Goal: Task Accomplishment & Management: Manage account settings

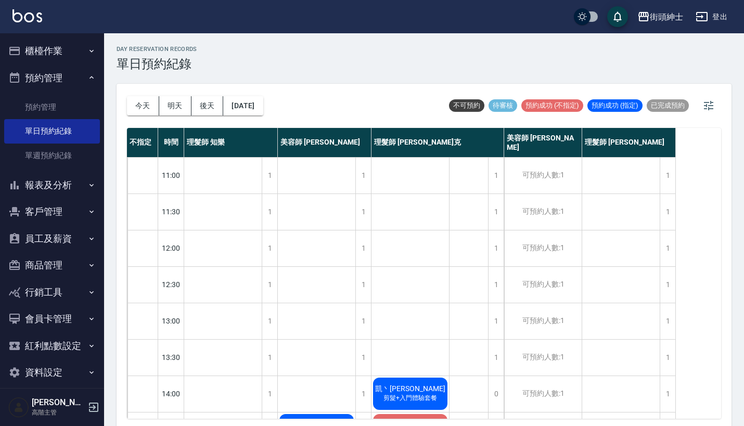
click at [60, 181] on button "報表及分析" at bounding box center [52, 185] width 96 height 27
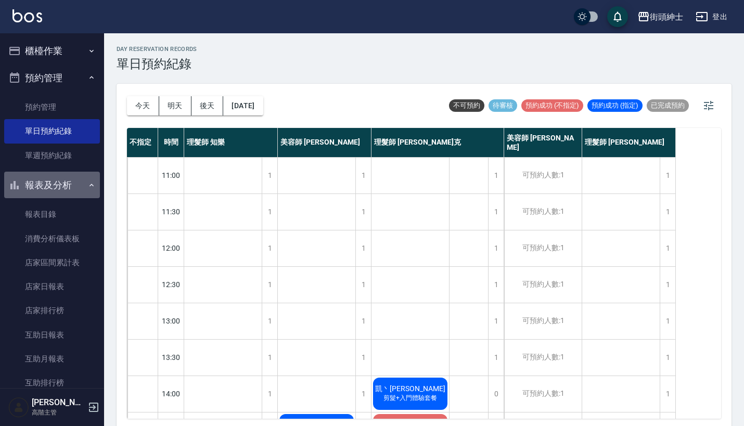
click at [70, 179] on button "報表及分析" at bounding box center [52, 185] width 96 height 27
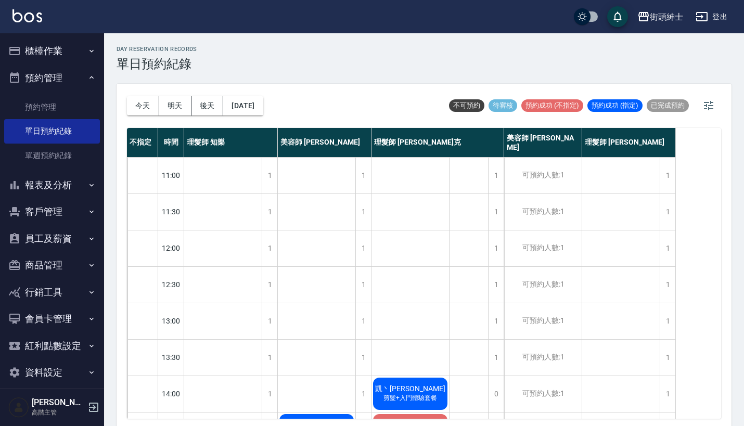
click at [76, 73] on button "預約管理" at bounding box center [52, 77] width 96 height 27
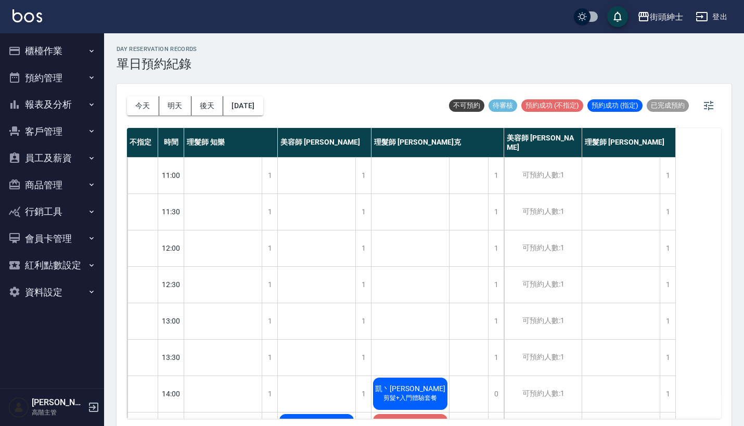
click at [76, 41] on button "櫃檯作業" at bounding box center [52, 50] width 96 height 27
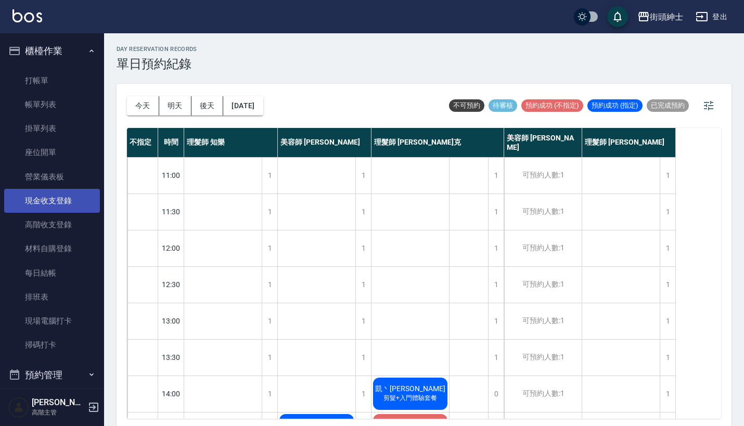
click at [62, 196] on link "現金收支登錄" at bounding box center [52, 201] width 96 height 24
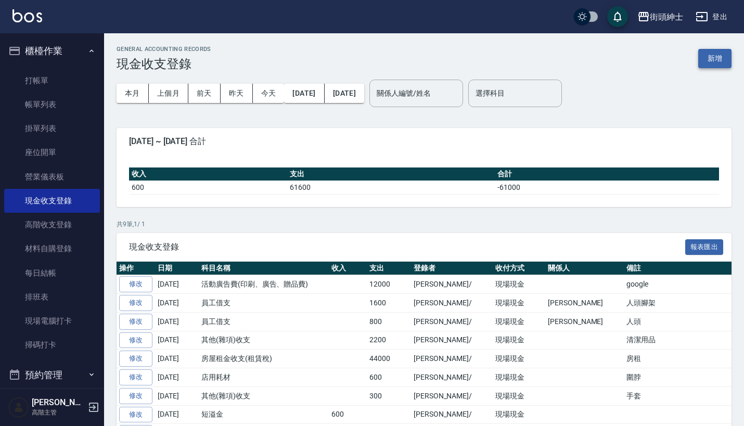
click at [723, 57] on button "新增" at bounding box center [714, 58] width 33 height 19
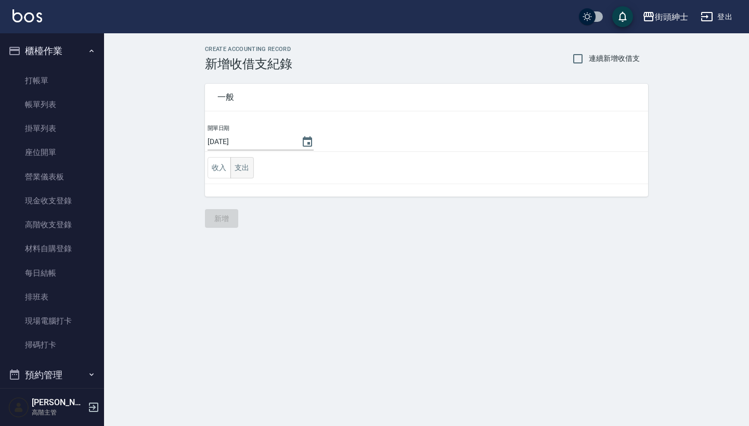
click at [248, 170] on button "支出" at bounding box center [241, 167] width 23 height 21
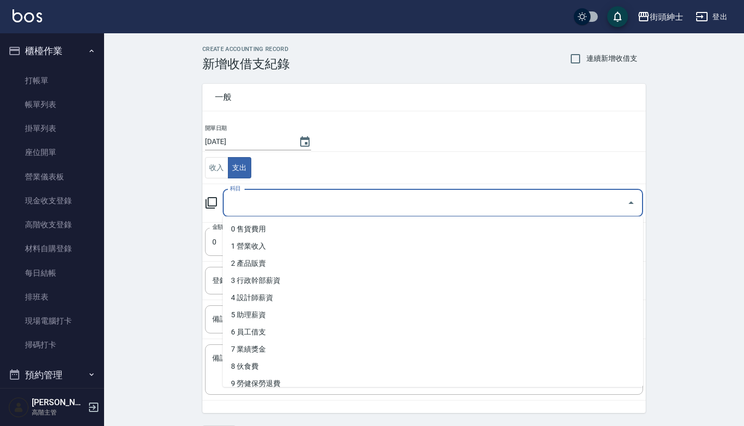
click at [274, 197] on input "科目" at bounding box center [424, 203] width 395 height 18
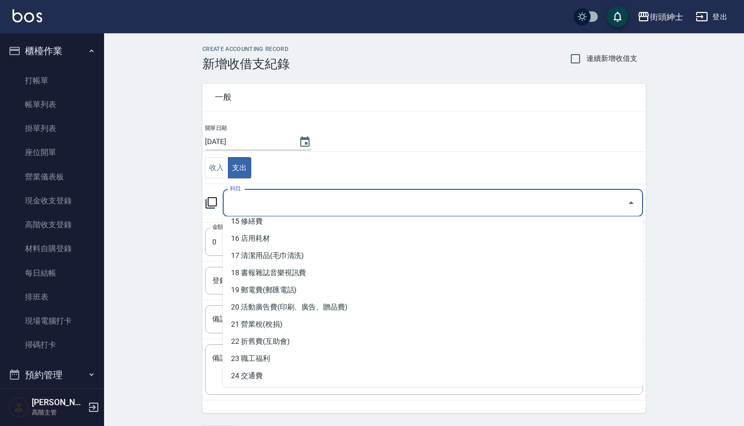
scroll to position [267, 0]
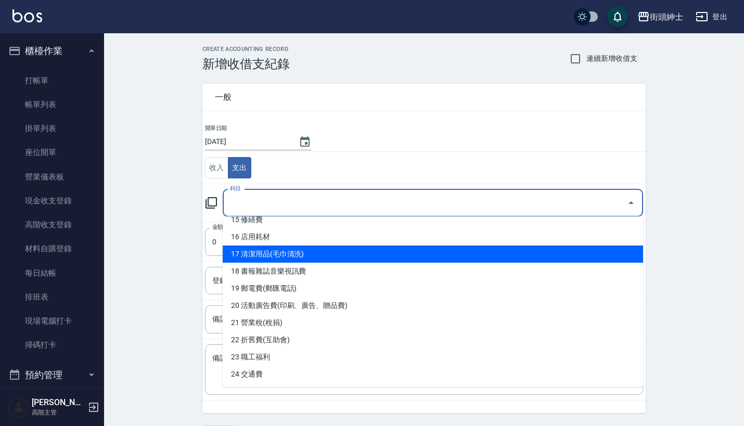
click at [309, 259] on li "17 清潔用品(毛巾清洗)" at bounding box center [433, 253] width 420 height 17
type input "17 清潔用品(毛巾清洗)"
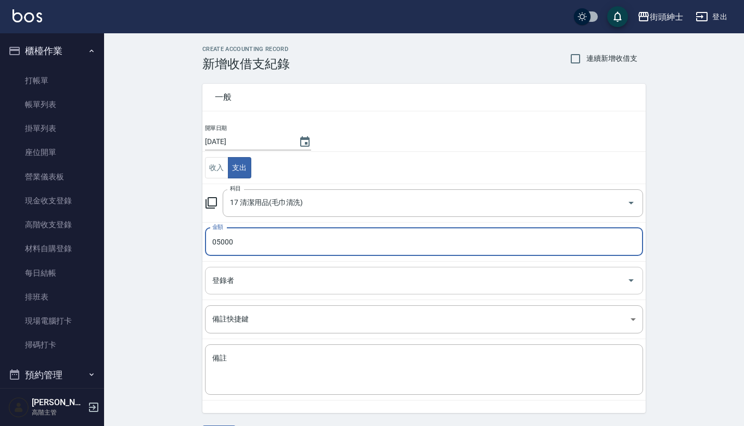
type input "05000"
click at [255, 288] on input "登錄者" at bounding box center [416, 280] width 413 height 18
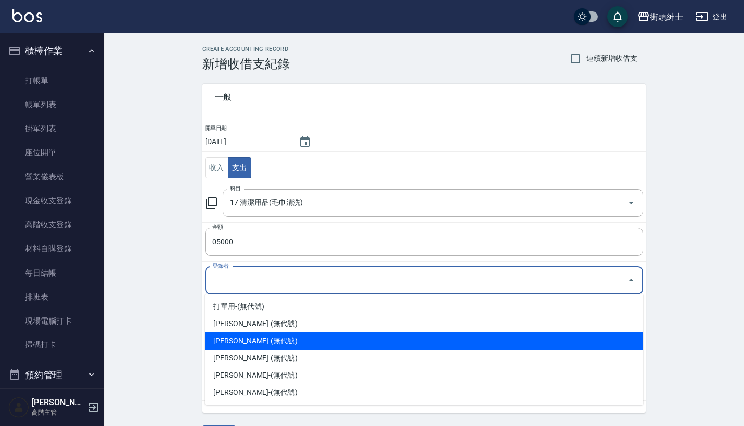
click at [283, 348] on li "[PERSON_NAME]-(無代號)" at bounding box center [424, 340] width 438 height 17
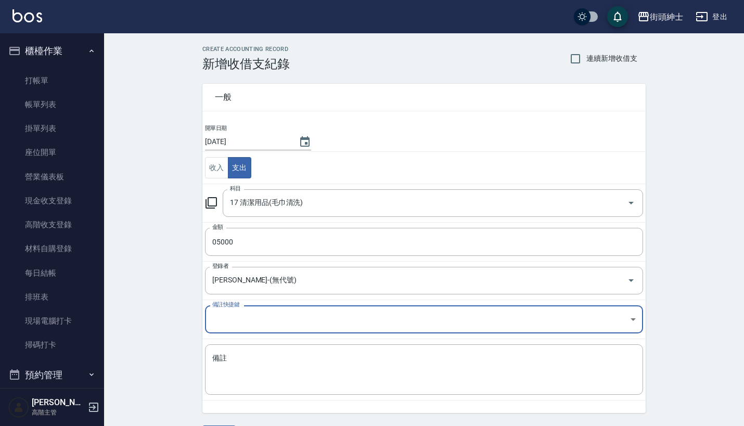
type input "[PERSON_NAME]-(無代號)"
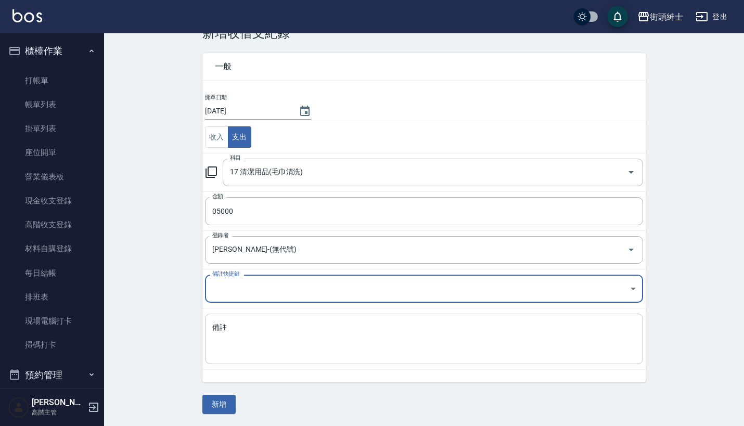
scroll to position [30, 0]
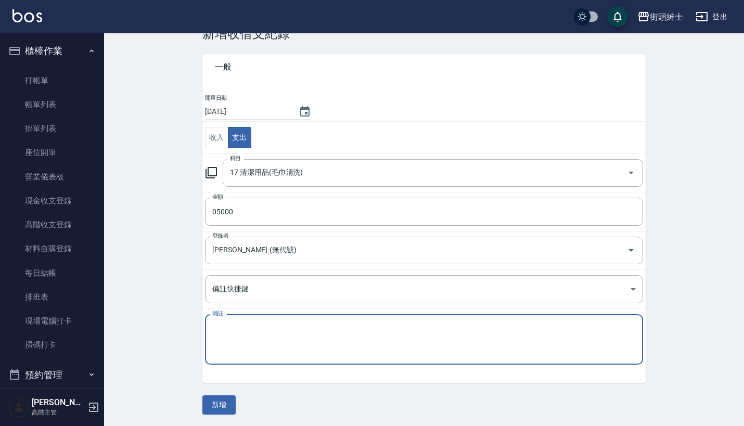
click at [339, 346] on textarea "備註" at bounding box center [423, 339] width 423 height 33
type textarea "毛巾"
click at [228, 399] on button "新增" at bounding box center [218, 404] width 33 height 19
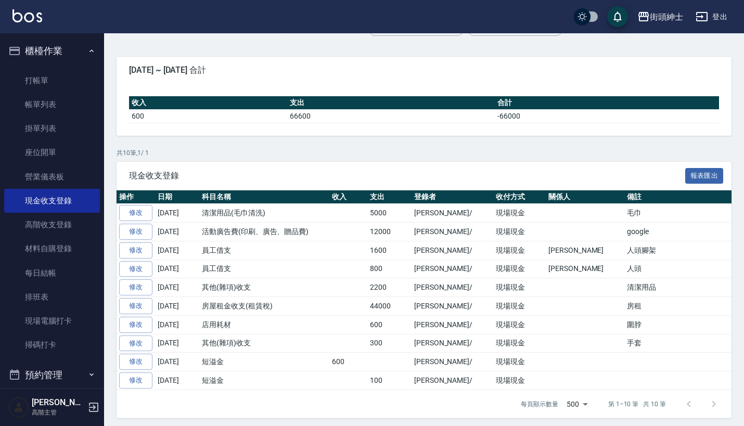
click at [87, 54] on icon "button" at bounding box center [91, 51] width 8 height 8
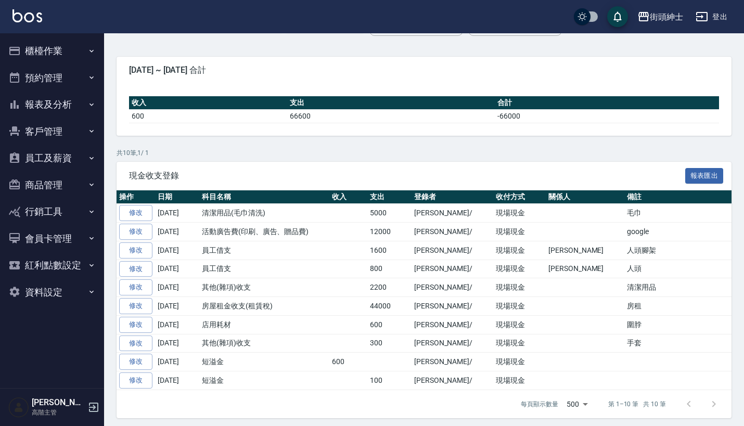
click at [84, 83] on button "預約管理" at bounding box center [52, 77] width 96 height 27
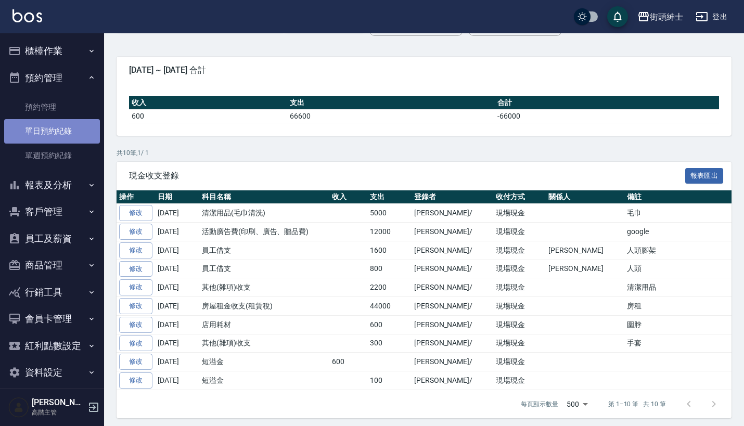
click at [80, 123] on link "單日預約紀錄" at bounding box center [52, 131] width 96 height 24
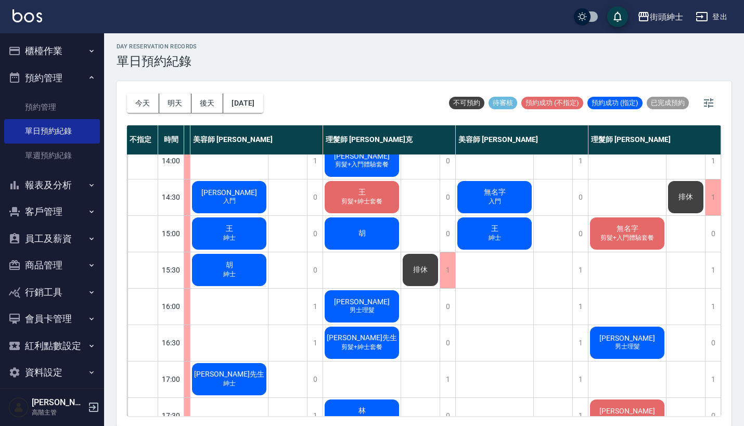
scroll to position [216, 93]
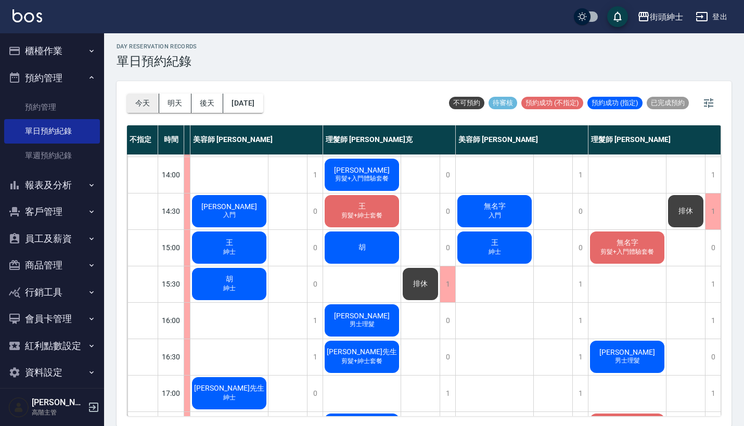
click at [134, 97] on button "今天" at bounding box center [143, 103] width 32 height 19
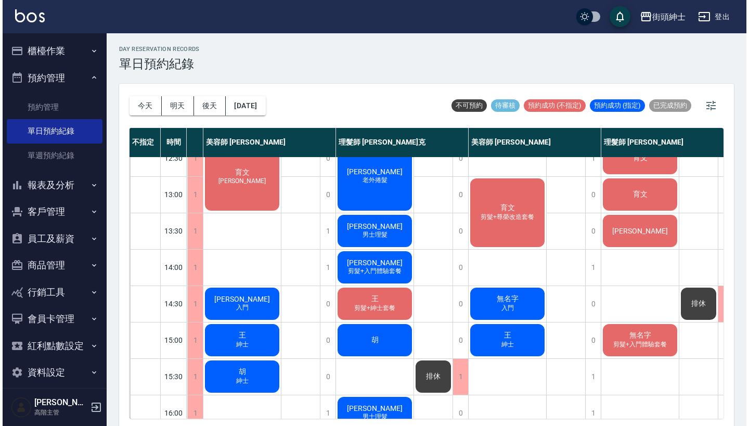
scroll to position [92, 77]
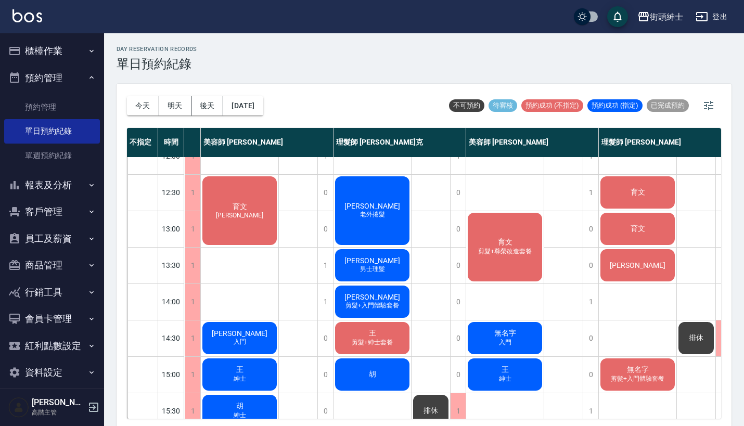
click at [522, 257] on div "育文 剪髮+尊榮改造套餐" at bounding box center [504, 247] width 77 height 72
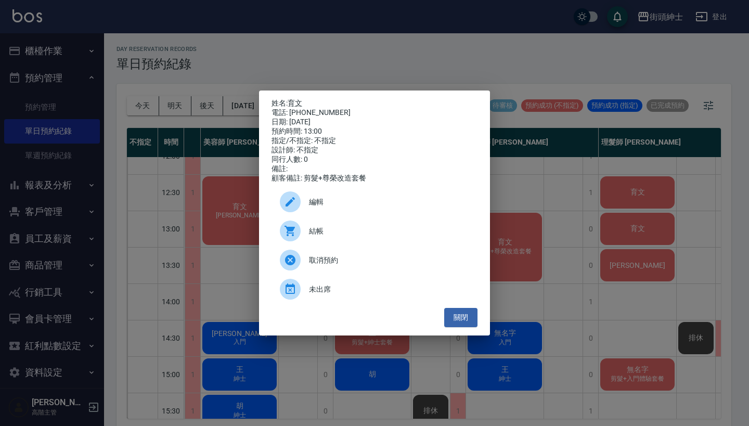
click at [399, 213] on div "編輯" at bounding box center [374, 201] width 206 height 29
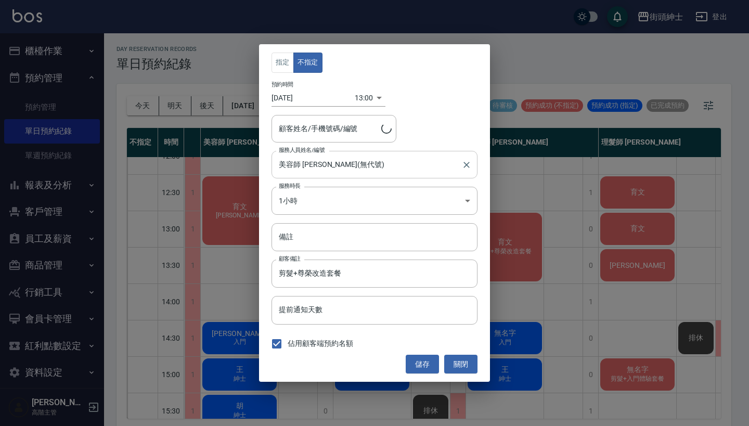
type input "育文/0936638183"
click at [360, 95] on body "街頭紳士 登出 櫃檯作業 打帳單 帳單列表 掛單列表 座位開單 營業儀表板 現金收支登錄 高階收支登錄 材料自購登錄 每日結帳 排班表 現場電腦打卡 掃碼打卡…" at bounding box center [374, 214] width 749 height 429
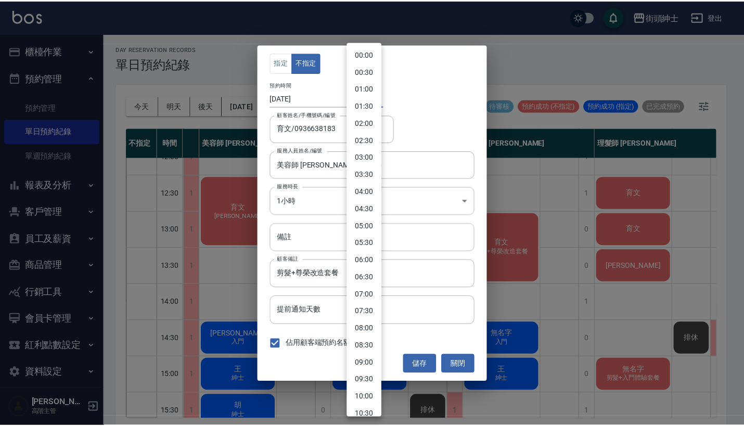
scroll to position [271, 0]
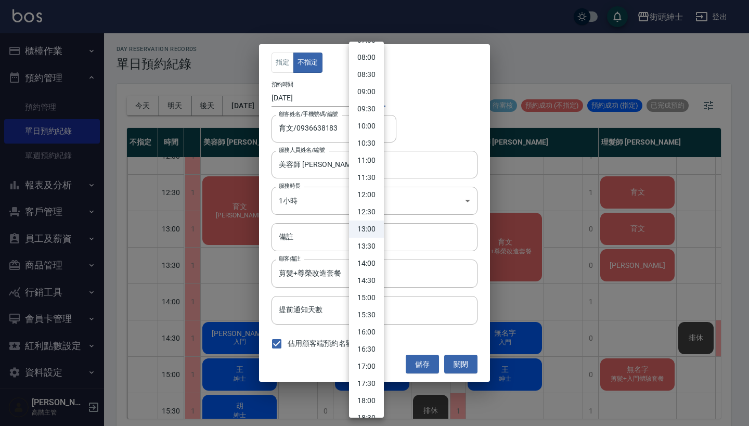
click at [362, 244] on li "13:30" at bounding box center [366, 246] width 35 height 17
type input "1758519000000"
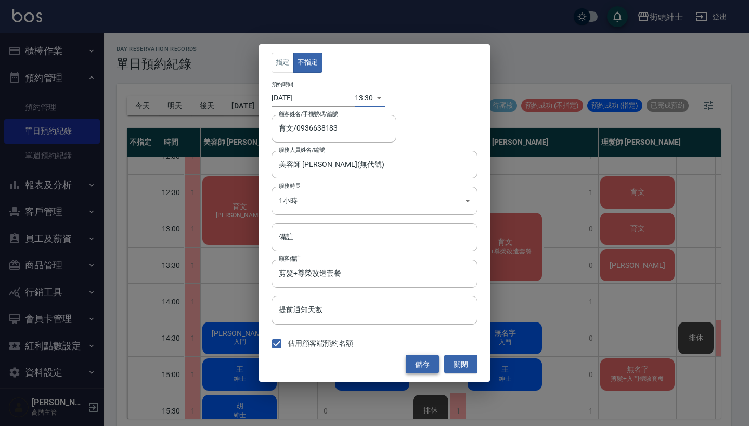
click at [414, 361] on button "儲存" at bounding box center [422, 364] width 33 height 19
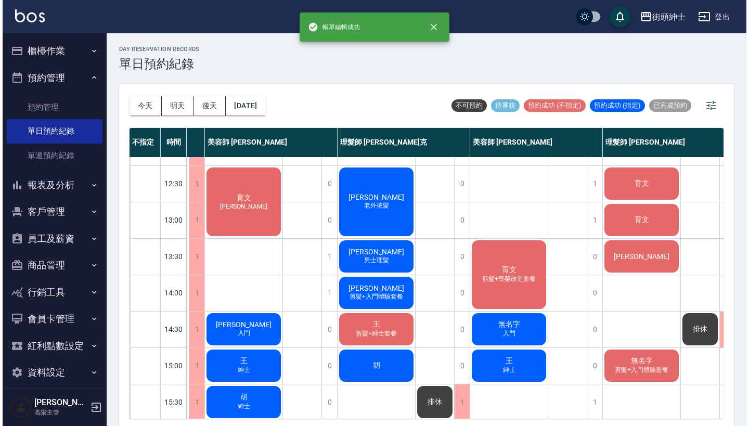
scroll to position [94, 75]
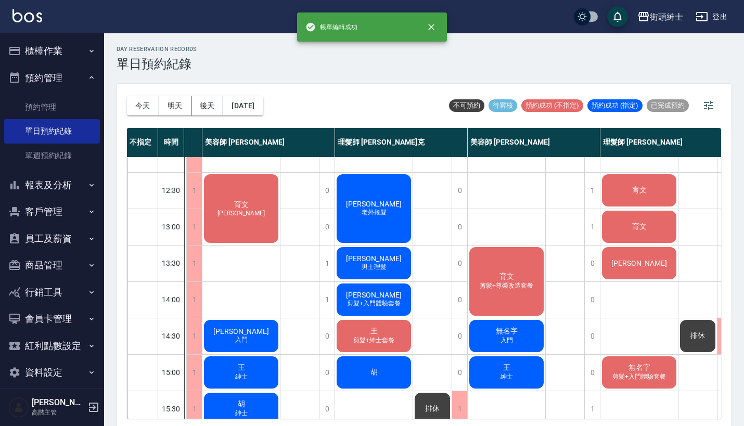
click at [248, 212] on span "[PERSON_NAME]" at bounding box center [240, 213] width 51 height 7
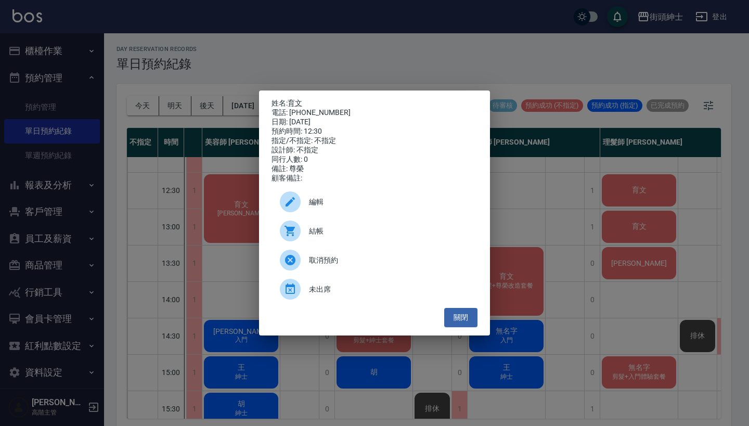
click at [320, 207] on span "編輯" at bounding box center [389, 202] width 160 height 11
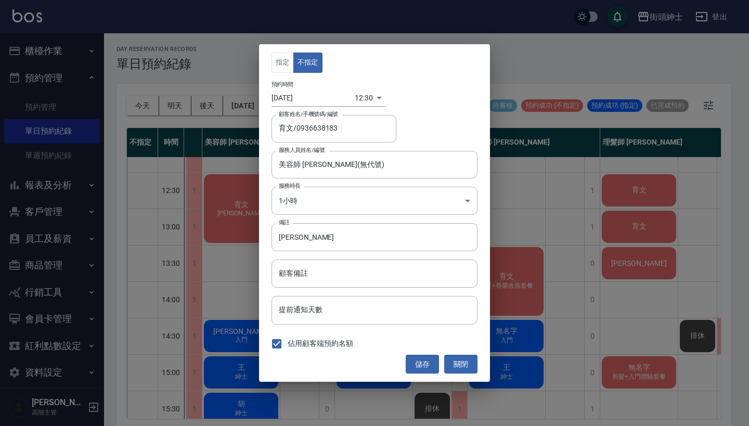
click at [362, 99] on body "街頭紳士 登出 櫃檯作業 打帳單 帳單列表 掛單列表 座位開單 營業儀表板 現金收支登錄 高階收支登錄 材料自購登錄 每日結帳 排班表 現場電腦打卡 掃碼打卡…" at bounding box center [374, 214] width 749 height 429
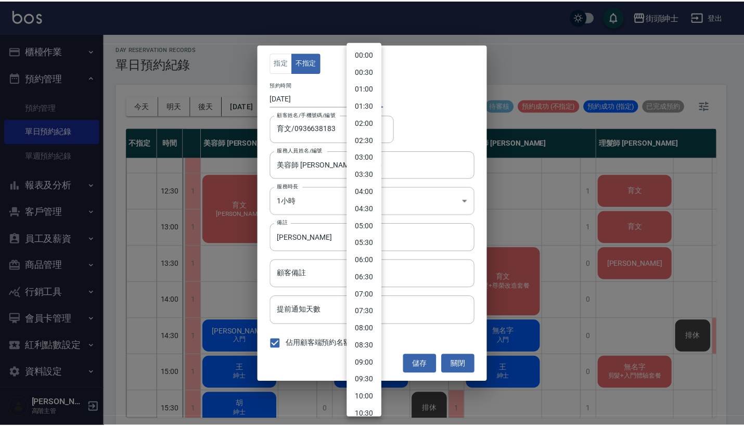
scroll to position [254, 0]
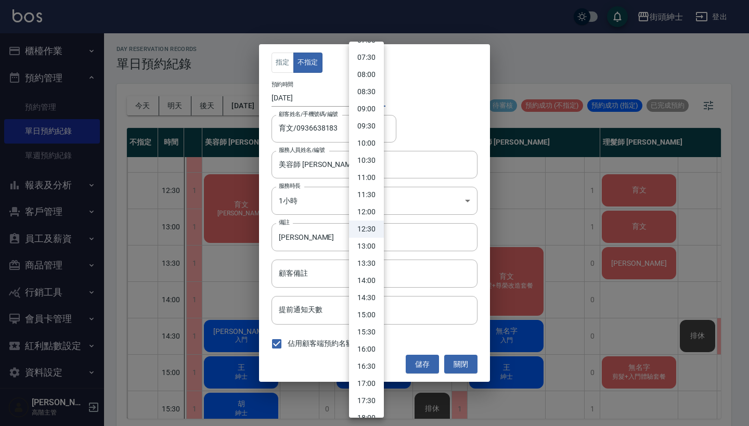
click at [365, 245] on li "13:00" at bounding box center [366, 246] width 35 height 17
type input "1758517200000"
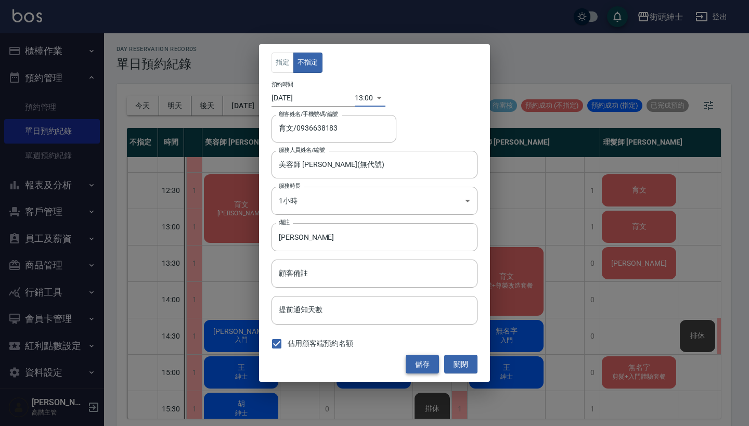
click at [415, 366] on button "儲存" at bounding box center [422, 364] width 33 height 19
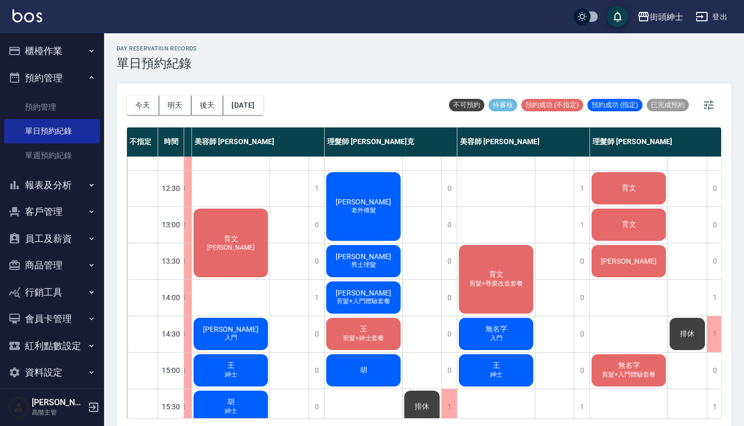
scroll to position [98, 85]
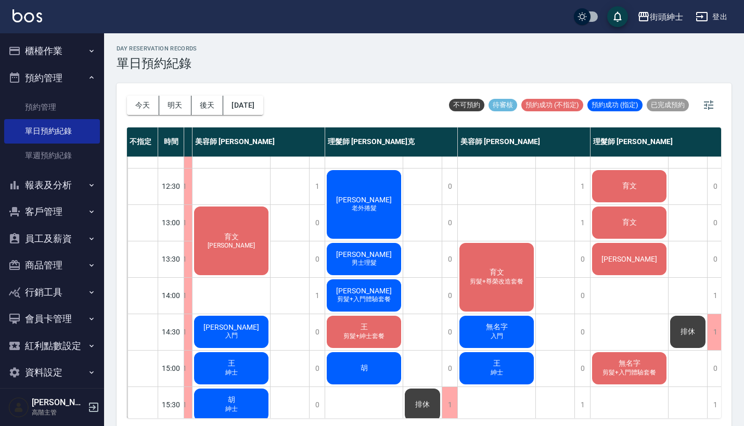
click at [368, 256] on span "[PERSON_NAME]" at bounding box center [364, 254] width 60 height 8
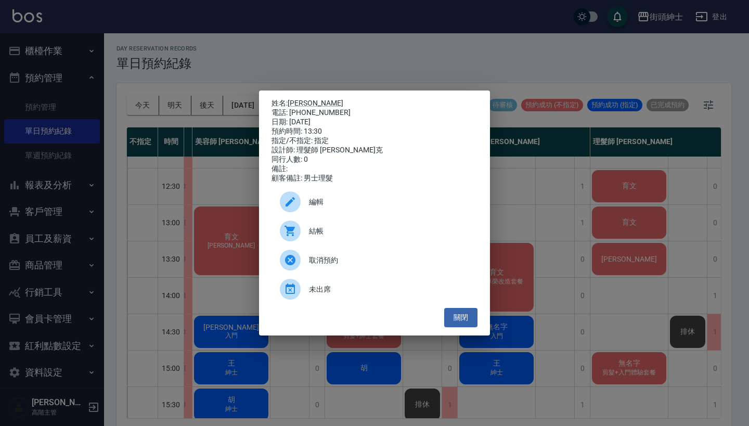
click at [377, 265] on span "取消預約" at bounding box center [389, 260] width 160 height 11
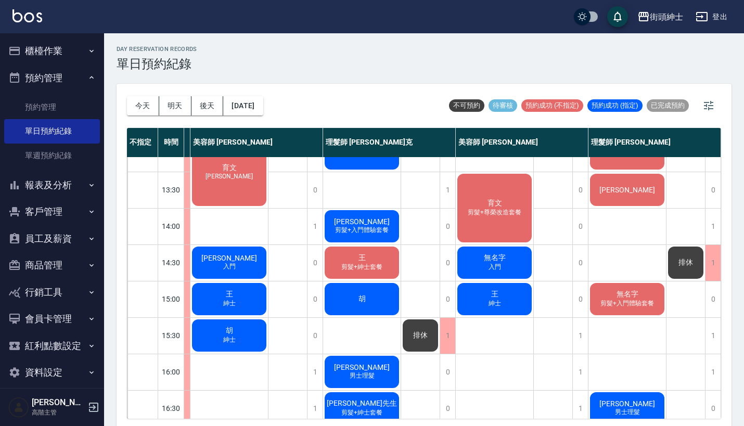
scroll to position [160, 93]
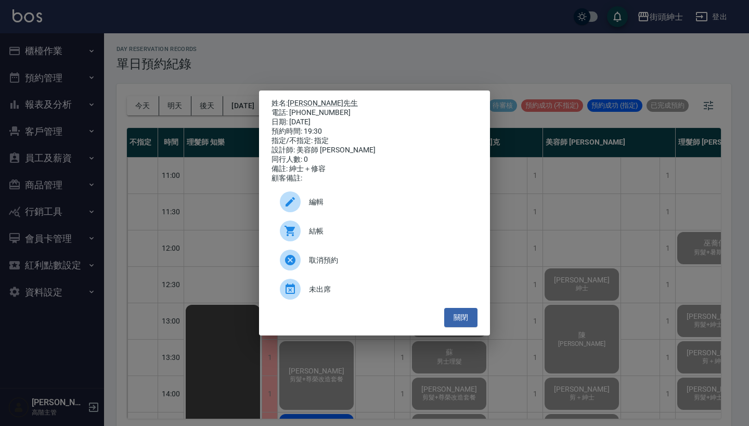
click at [229, 159] on div "姓名: [PERSON_NAME]先生 電話: [PHONE_NUMBER] 日期: [DATE] 預約時間: 19:30 指定/不指定: 指定 設計師: 美…" at bounding box center [374, 213] width 749 height 426
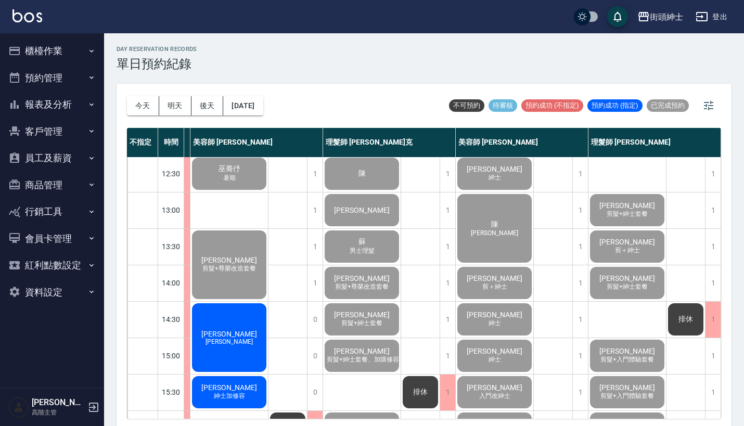
scroll to position [133, 88]
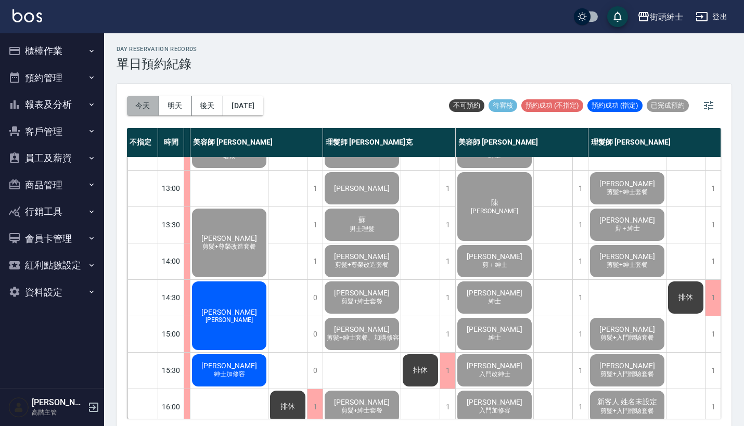
click at [148, 101] on button "今天" at bounding box center [143, 105] width 32 height 19
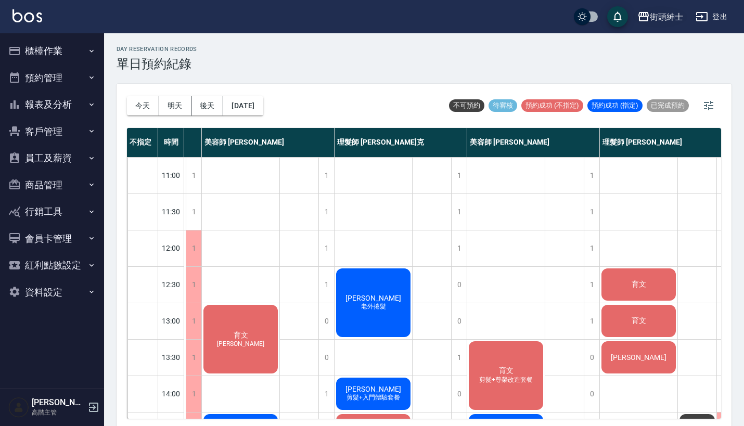
scroll to position [0, 76]
